Goal: Information Seeking & Learning: Learn about a topic

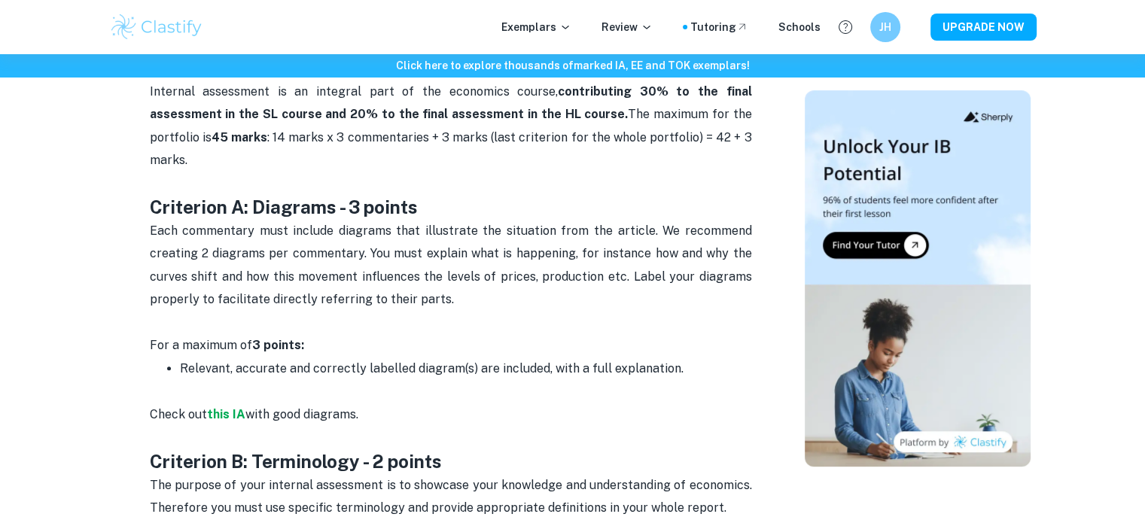
scroll to position [753, 0]
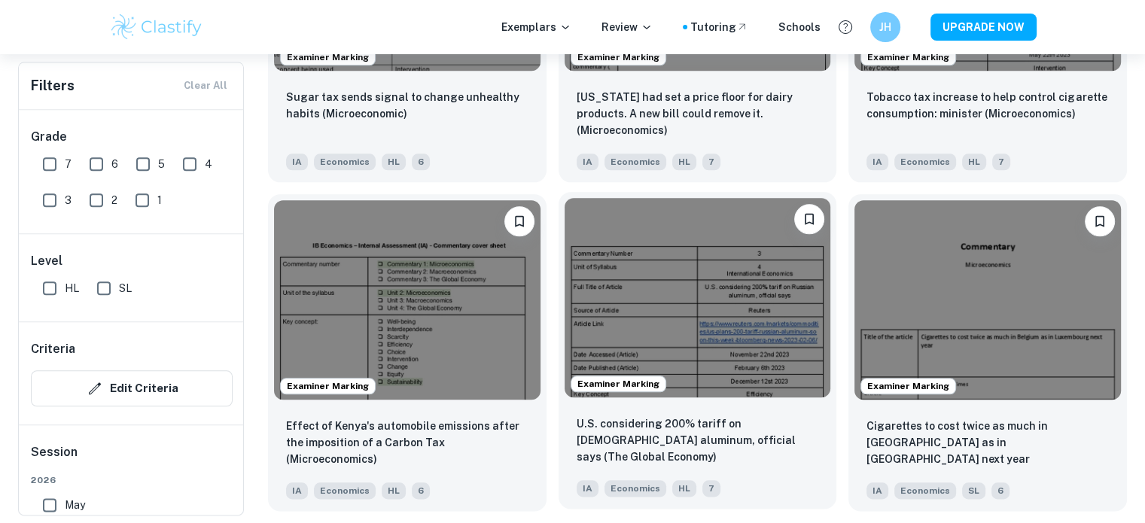
scroll to position [1778, 0]
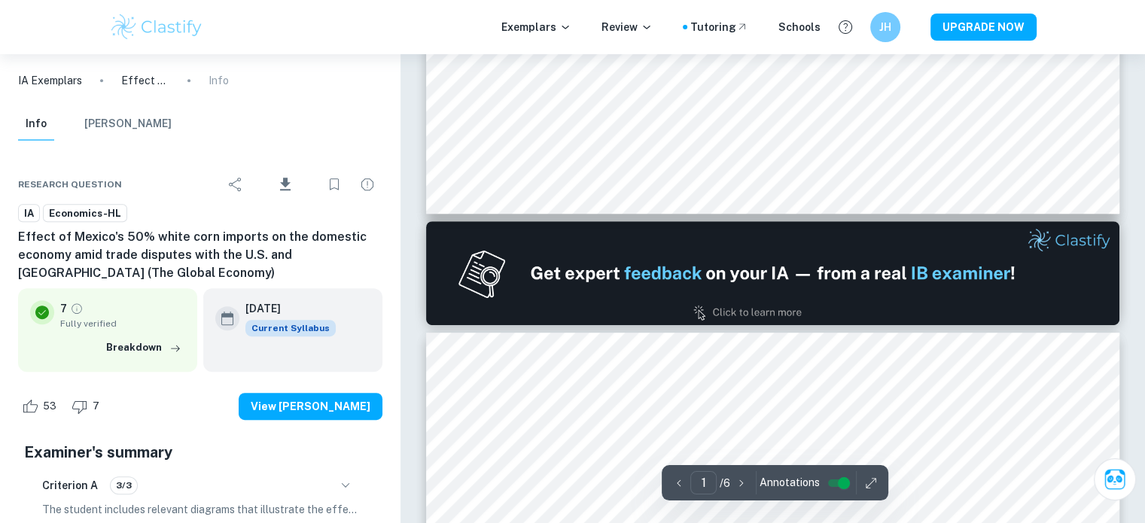
type input "2"
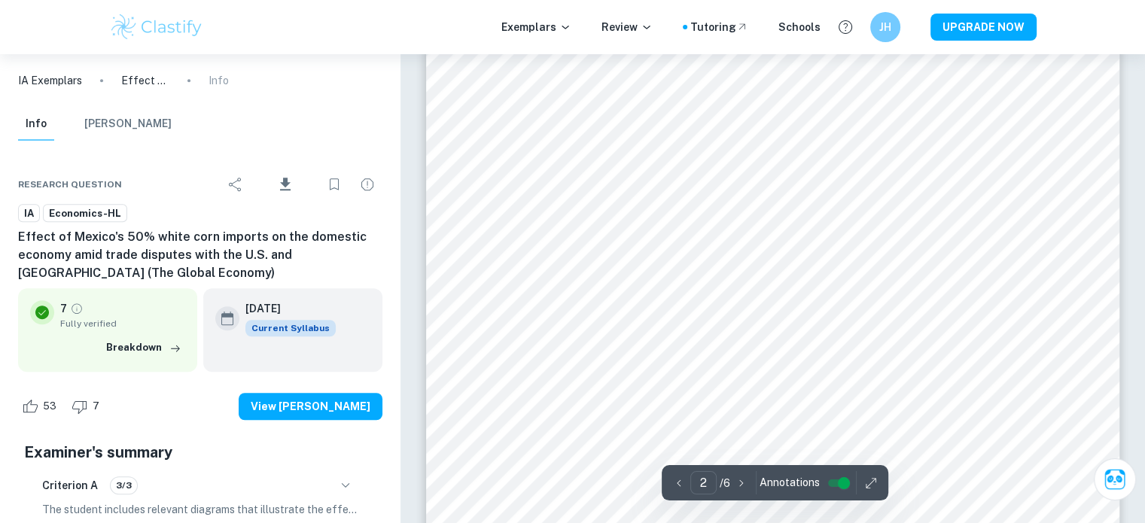
scroll to position [979, 0]
